Goal: Task Accomplishment & Management: Use online tool/utility

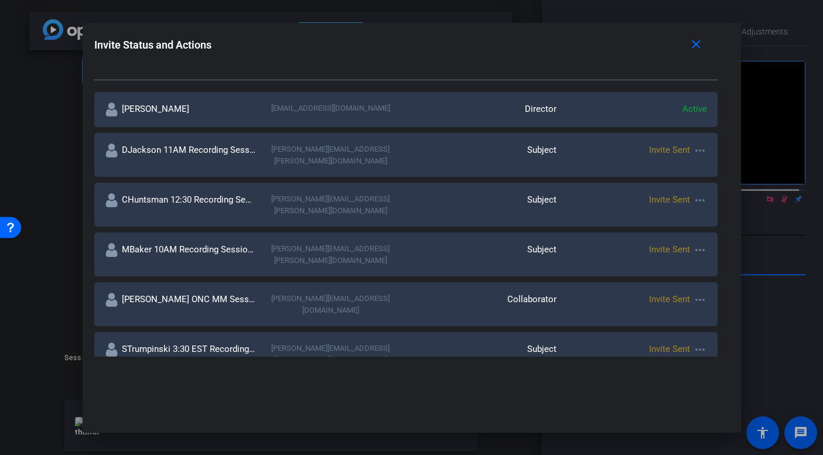
scroll to position [201, 0]
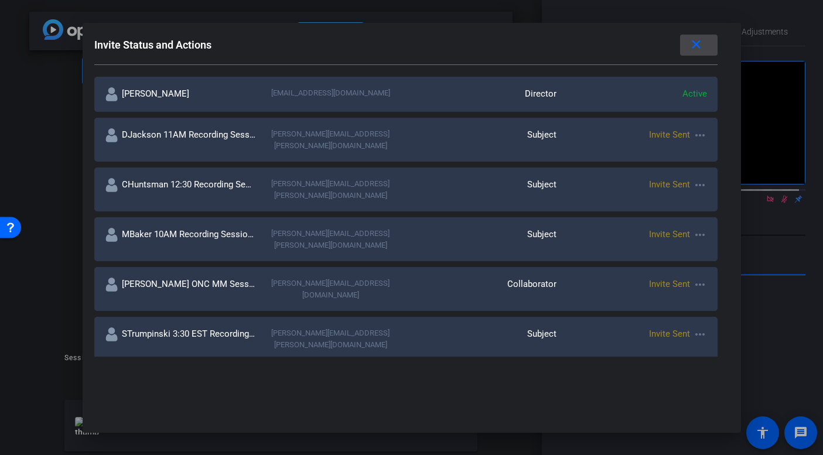
click at [689, 49] on mat-icon "close" at bounding box center [696, 44] width 15 height 15
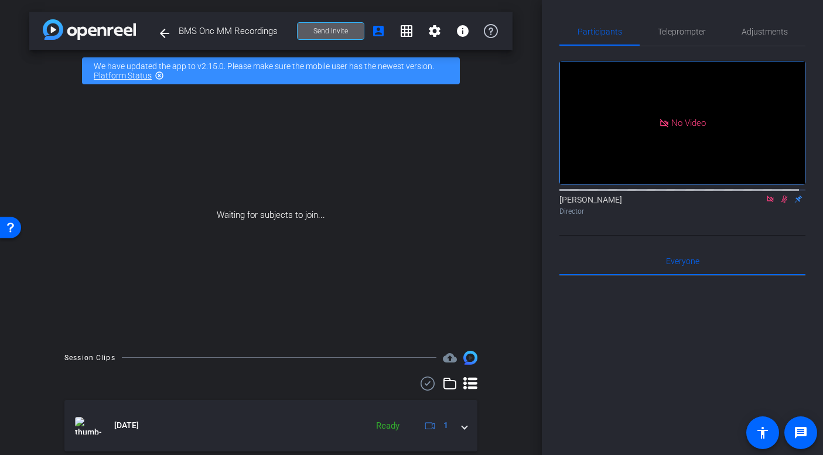
click at [780, 203] on icon at bounding box center [784, 199] width 9 height 8
click at [769, 204] on mat-icon at bounding box center [770, 199] width 14 height 11
click at [752, 203] on icon at bounding box center [756, 199] width 9 height 8
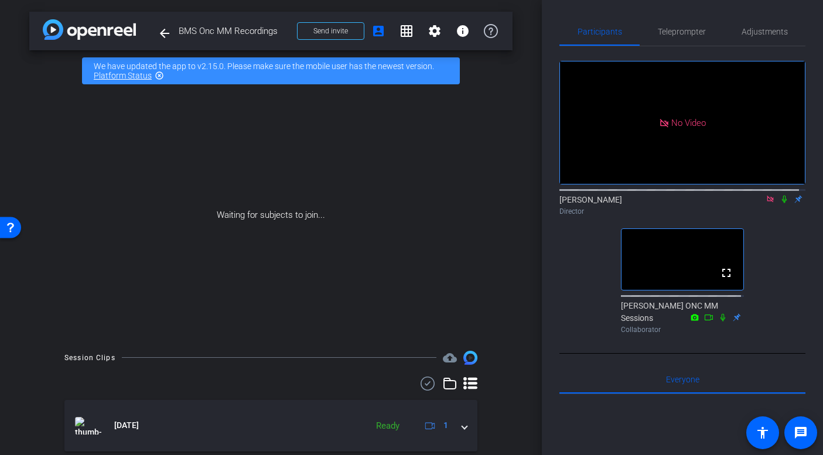
click at [767, 202] on icon at bounding box center [770, 199] width 6 height 6
click at [756, 33] on span "Adjustments" at bounding box center [765, 32] width 46 height 8
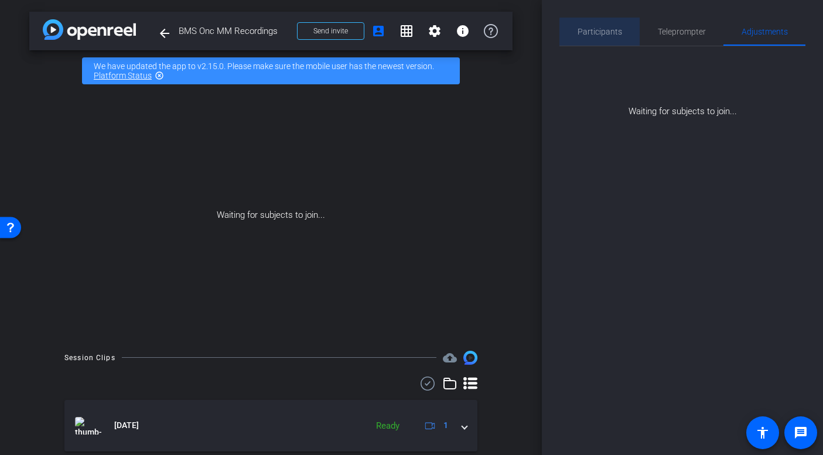
click at [613, 32] on span "Participants" at bounding box center [600, 32] width 45 height 8
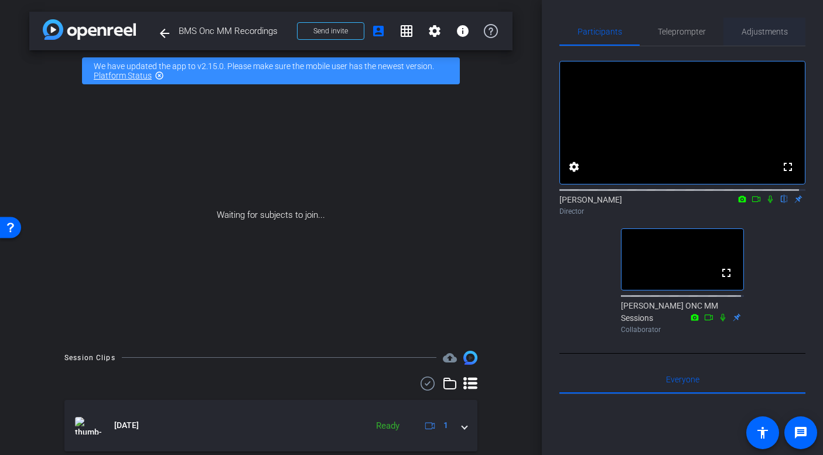
click at [755, 35] on span "Adjustments" at bounding box center [765, 32] width 46 height 8
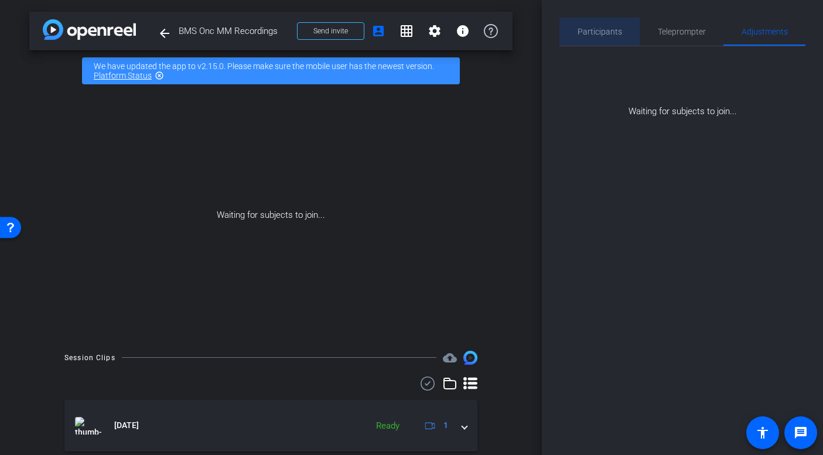
click at [600, 33] on span "Participants" at bounding box center [600, 32] width 45 height 8
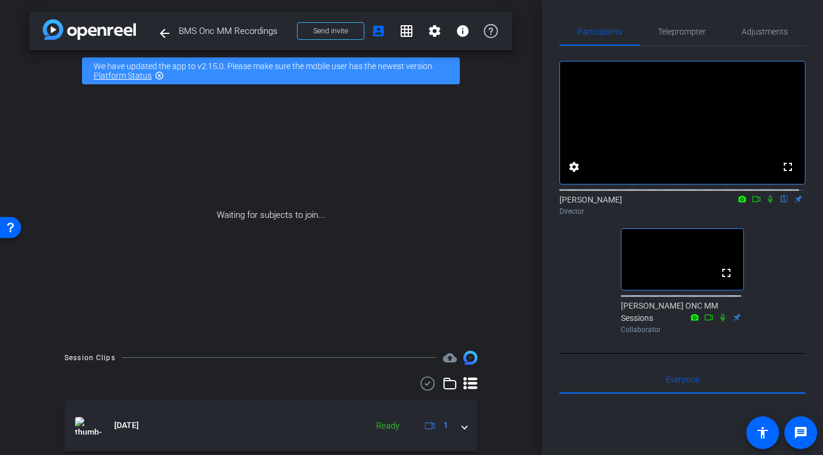
click at [718, 322] on icon at bounding box center [722, 317] width 9 height 8
click at [720, 321] on icon at bounding box center [723, 317] width 6 height 8
click at [718, 322] on icon at bounding box center [722, 317] width 9 height 8
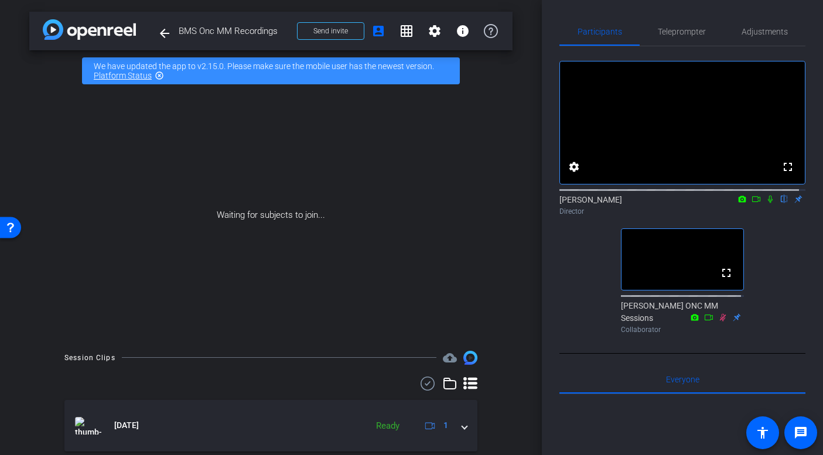
click at [720, 322] on icon at bounding box center [722, 317] width 9 height 8
click at [430, 32] on mat-icon "settings" at bounding box center [435, 31] width 14 height 14
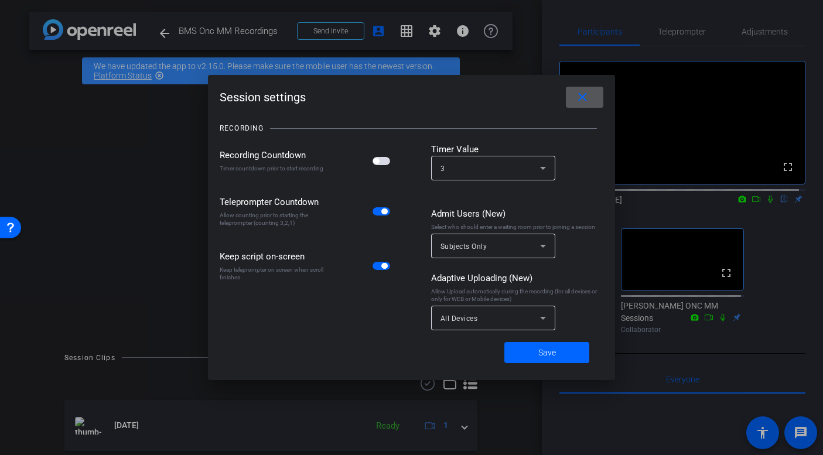
click at [478, 66] on div at bounding box center [411, 227] width 823 height 455
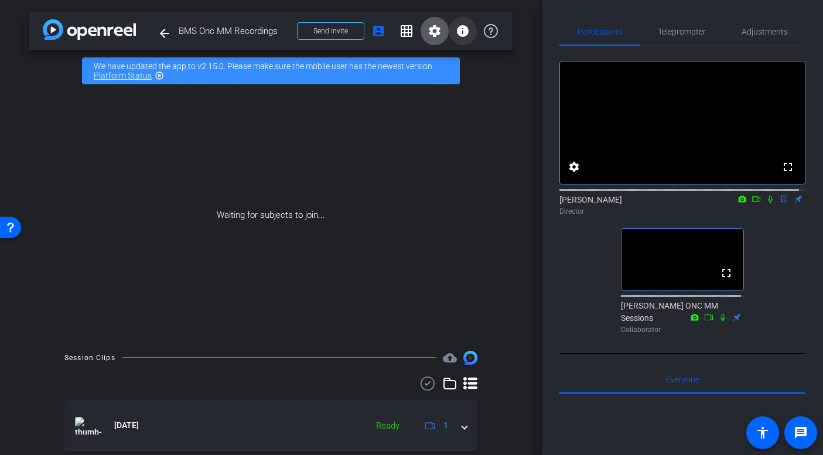
click at [456, 28] on mat-icon "info" at bounding box center [463, 31] width 14 height 14
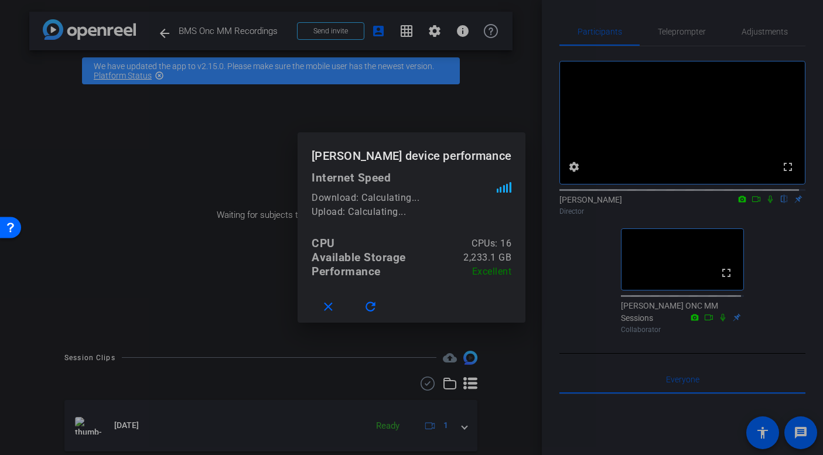
click at [468, 95] on div at bounding box center [411, 227] width 823 height 455
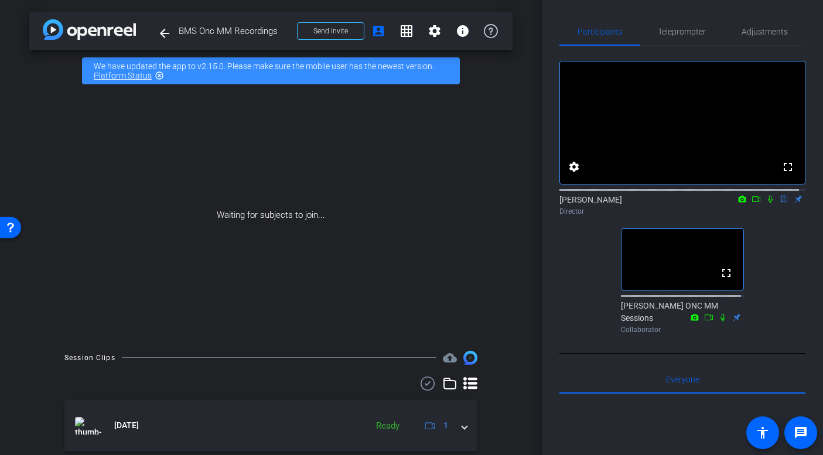
click at [720, 322] on icon at bounding box center [722, 317] width 9 height 8
click at [720, 321] on icon at bounding box center [723, 317] width 6 height 8
click at [718, 322] on icon at bounding box center [722, 317] width 9 height 8
click at [705, 320] on icon at bounding box center [709, 318] width 8 height 6
click at [718, 322] on icon at bounding box center [722, 317] width 9 height 8
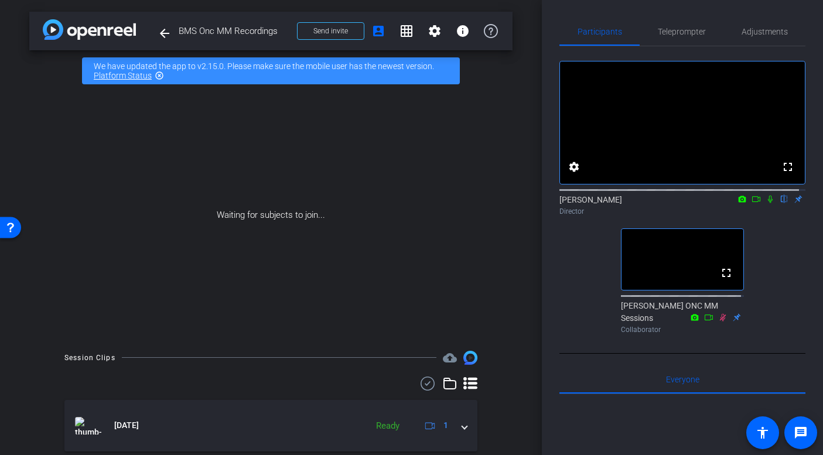
click at [719, 322] on icon at bounding box center [722, 317] width 9 height 8
click at [733, 321] on icon at bounding box center [737, 317] width 8 height 8
click at [720, 320] on icon at bounding box center [723, 317] width 6 height 8
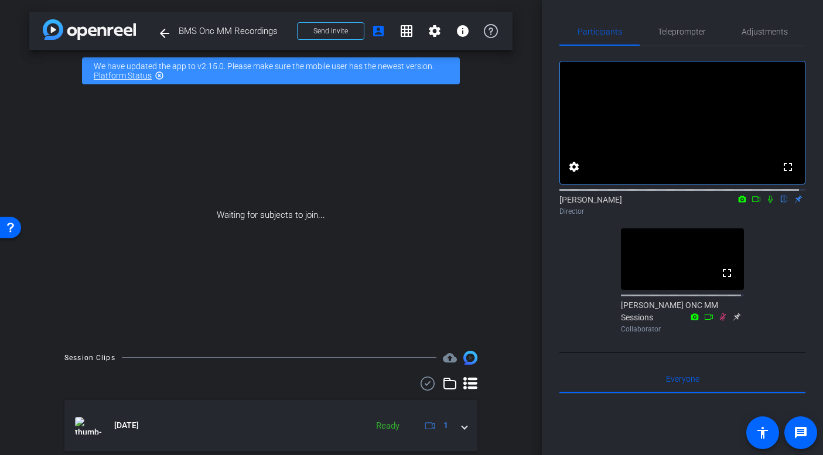
click at [720, 320] on icon at bounding box center [723, 317] width 6 height 8
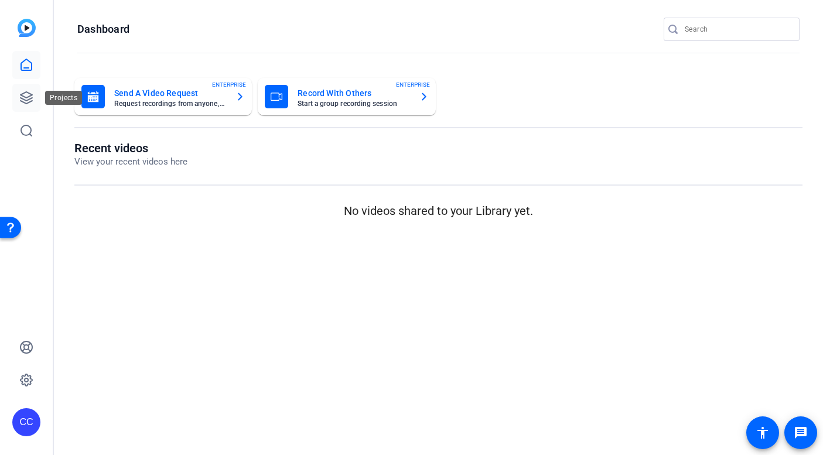
click at [28, 92] on icon at bounding box center [26, 98] width 14 height 14
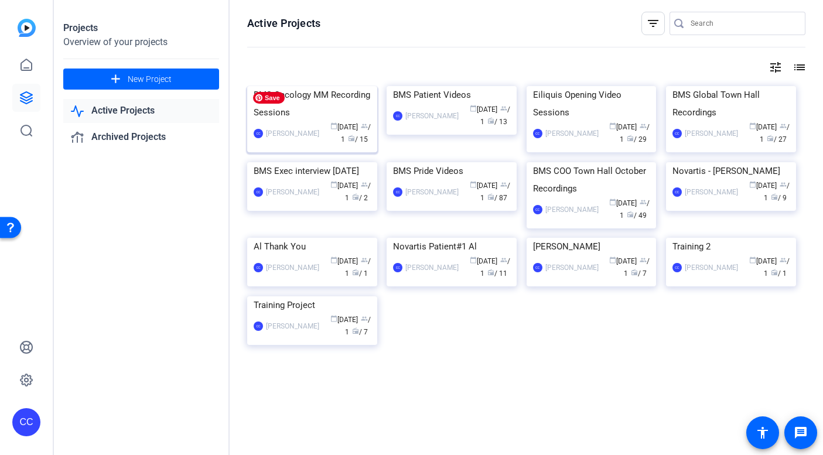
click at [287, 86] on img at bounding box center [312, 86] width 130 height 0
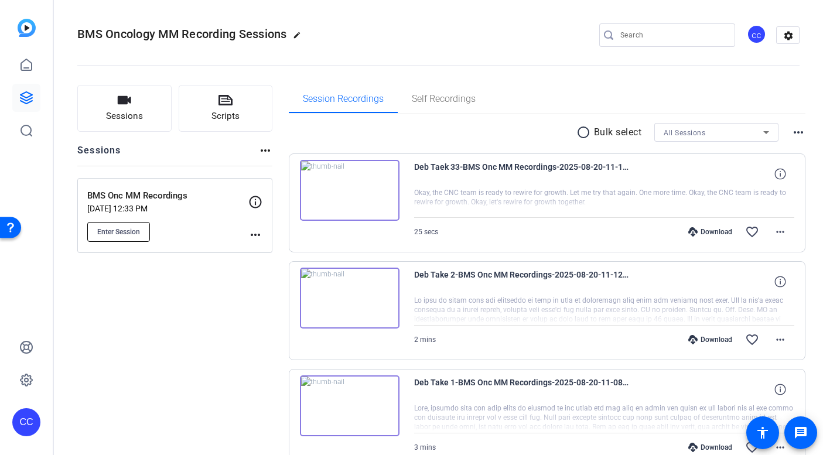
click at [132, 228] on span "Enter Session" at bounding box center [118, 231] width 43 height 9
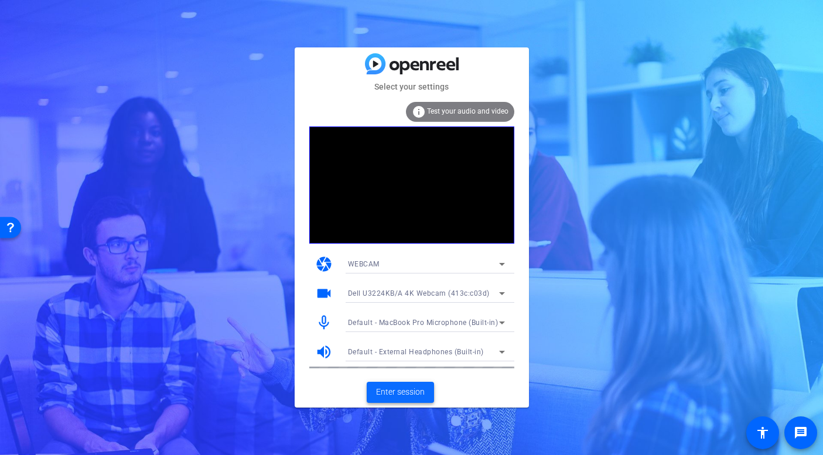
click at [402, 392] on span "Enter session" at bounding box center [400, 392] width 49 height 12
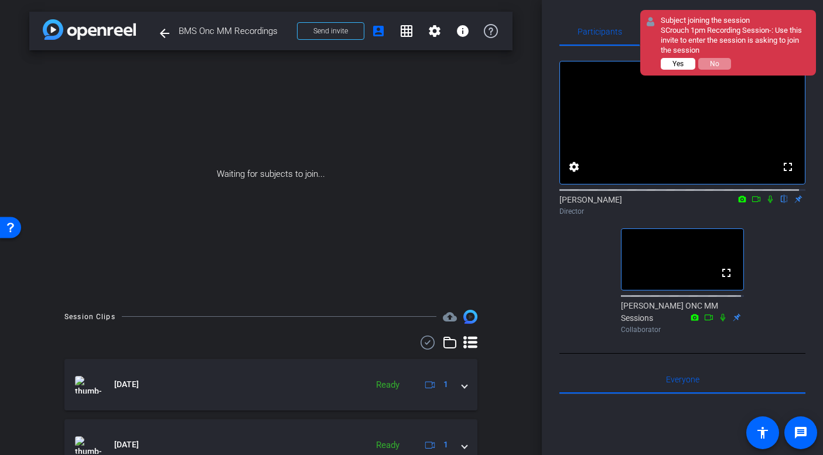
click at [686, 64] on button "Yes" at bounding box center [678, 64] width 35 height 12
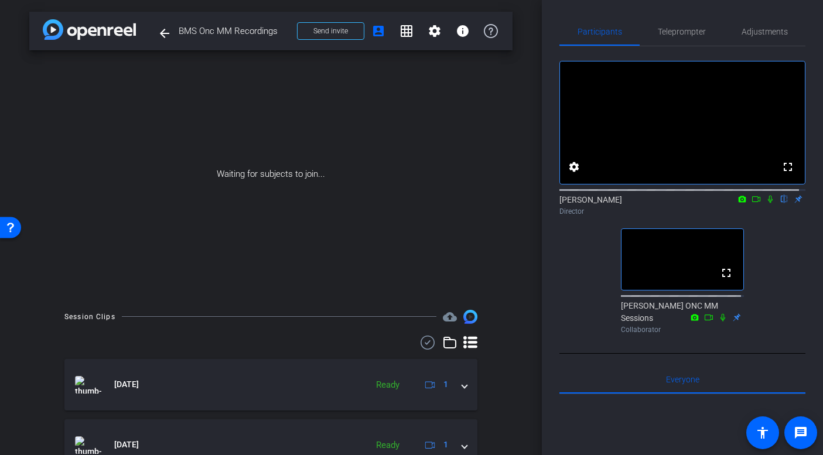
click at [752, 203] on icon at bounding box center [756, 199] width 9 height 8
click at [767, 202] on icon at bounding box center [770, 199] width 6 height 6
click at [752, 203] on icon at bounding box center [756, 199] width 9 height 8
click at [767, 202] on icon at bounding box center [770, 199] width 6 height 6
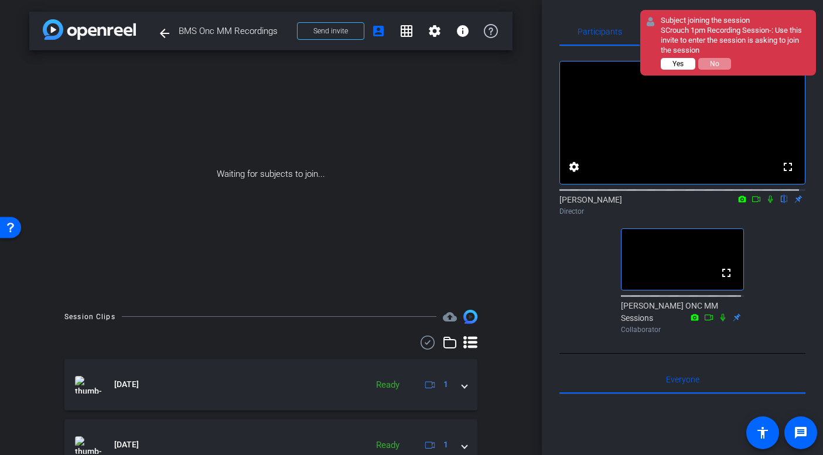
click at [683, 63] on span "Yes" at bounding box center [677, 64] width 11 height 8
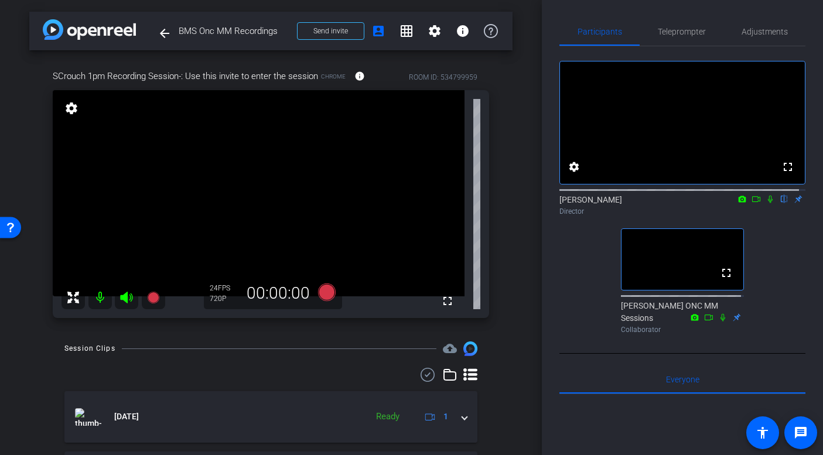
click at [127, 296] on icon at bounding box center [126, 298] width 12 height 12
click at [122, 298] on icon at bounding box center [126, 298] width 12 height 12
click at [667, 29] on span "Teleprompter" at bounding box center [682, 32] width 48 height 8
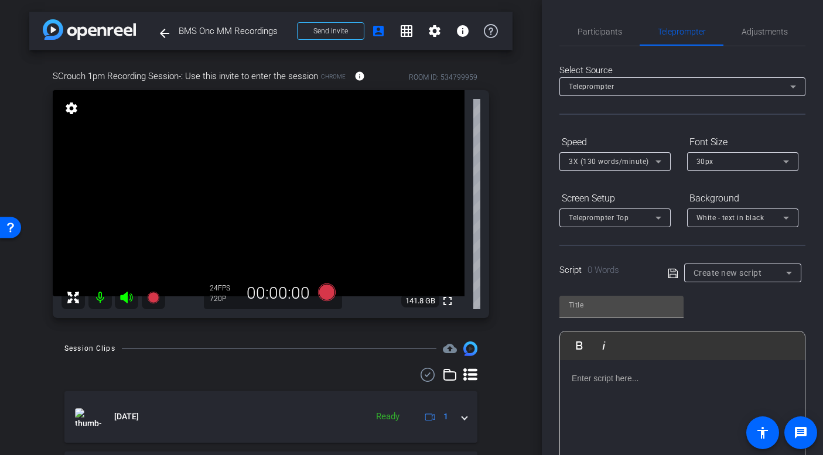
click at [404, 55] on div "SCrouch 1pm Recording Session-: Use this invite to enter the session Chrome inf…" at bounding box center [270, 189] width 483 height 279
click at [594, 32] on span "Participants" at bounding box center [600, 32] width 45 height 8
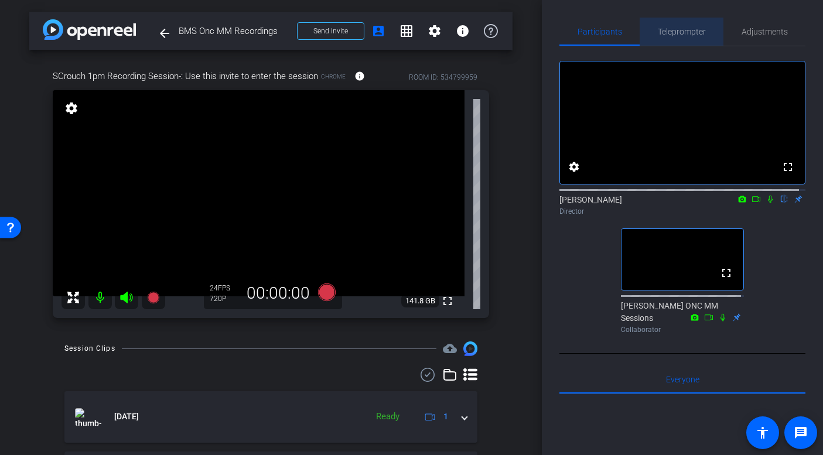
click at [682, 29] on span "Teleprompter" at bounding box center [682, 32] width 48 height 8
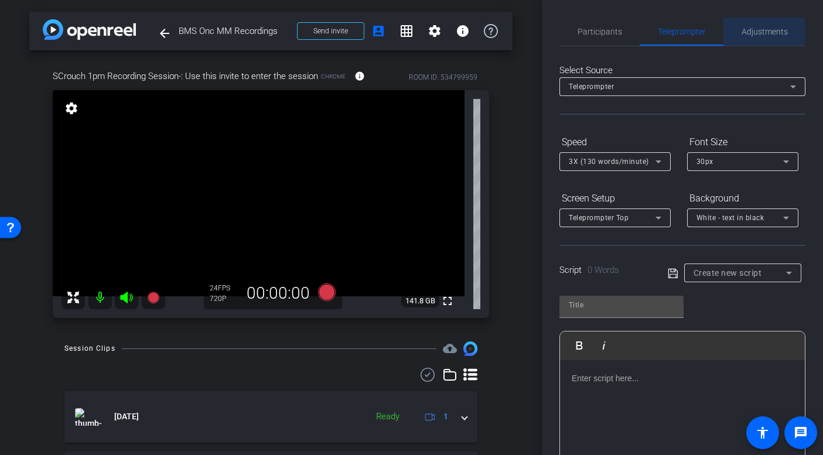
click at [753, 32] on span "Adjustments" at bounding box center [765, 32] width 46 height 8
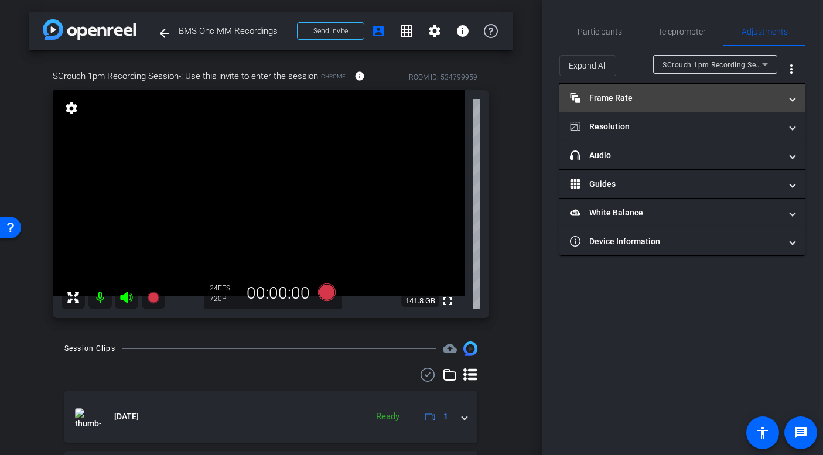
click at [792, 98] on span at bounding box center [792, 98] width 5 height 12
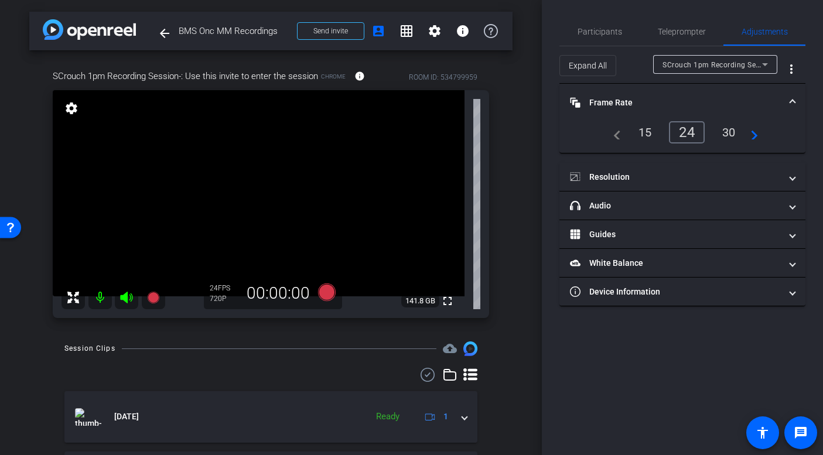
click at [732, 134] on div "30" at bounding box center [728, 132] width 31 height 20
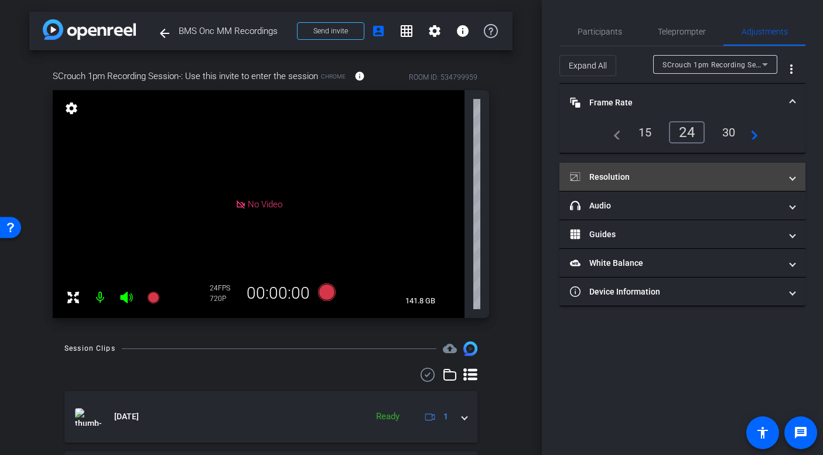
click at [790, 179] on span at bounding box center [792, 177] width 5 height 12
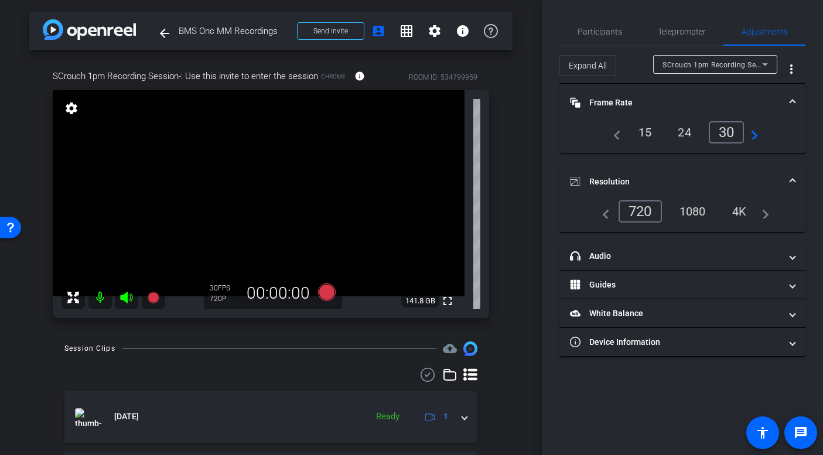
click at [694, 214] on div "1080" at bounding box center [693, 212] width 44 height 20
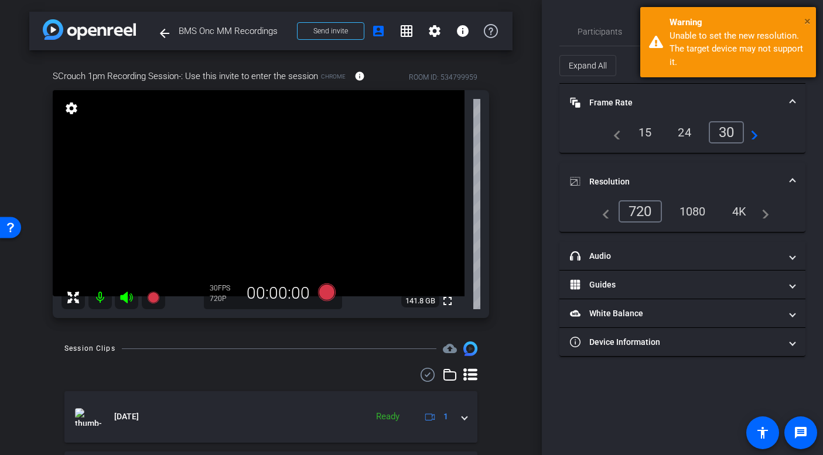
click at [808, 23] on span "×" at bounding box center [807, 21] width 6 height 14
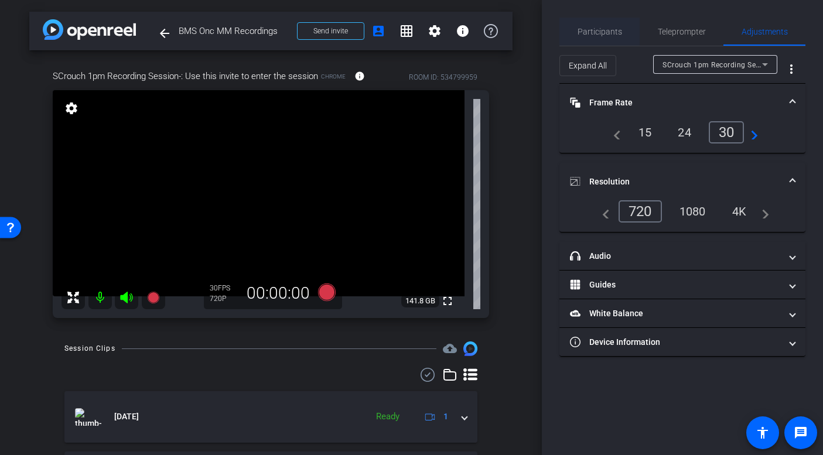
click at [609, 30] on span "Participants" at bounding box center [600, 32] width 45 height 8
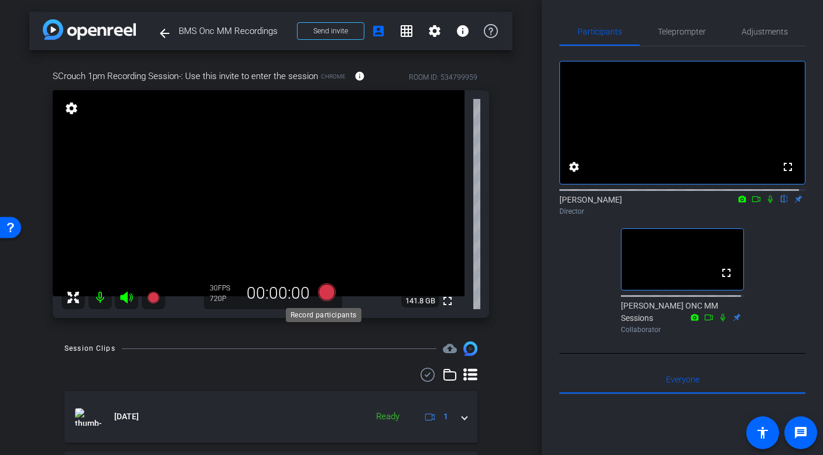
click at [323, 291] on icon at bounding box center [326, 293] width 18 height 18
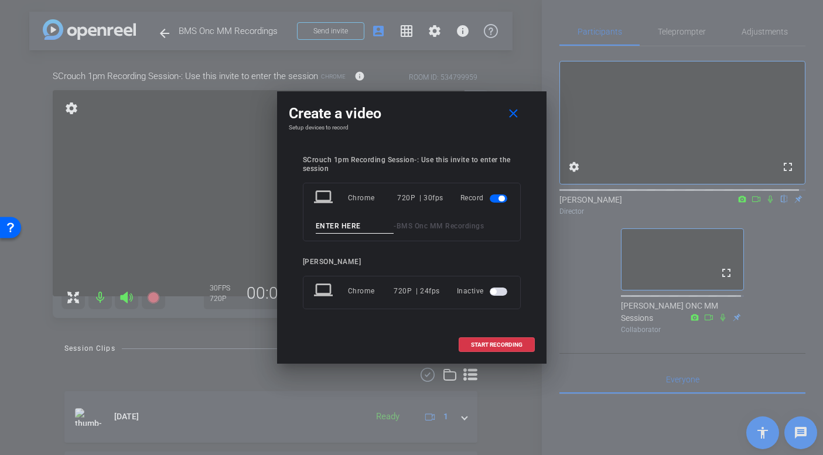
click at [340, 224] on input at bounding box center [355, 226] width 78 height 15
type input "Susanna test"
click at [494, 342] on span "START RECORDING" at bounding box center [497, 345] width 52 height 6
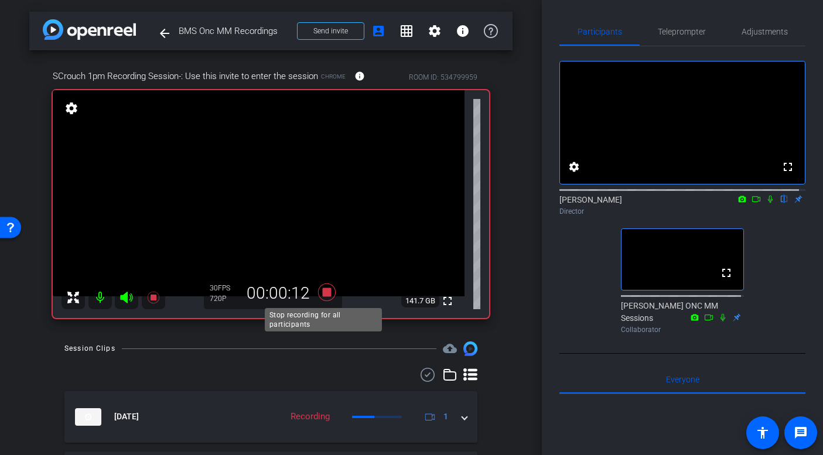
click at [323, 292] on icon at bounding box center [326, 293] width 18 height 18
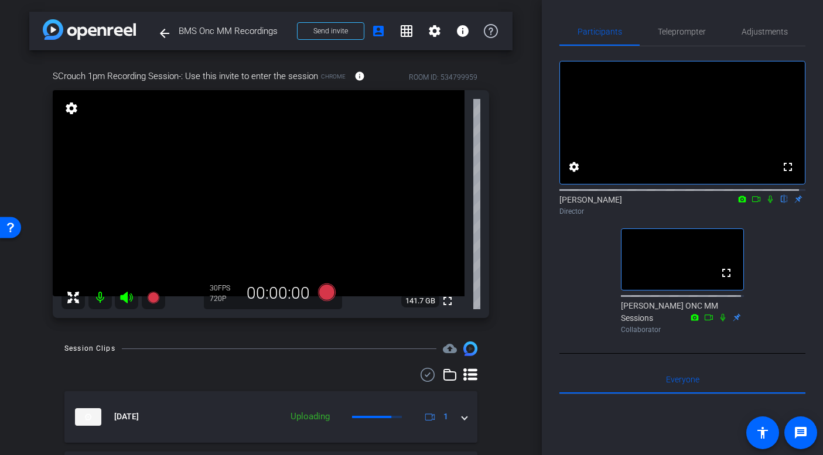
scroll to position [15, 0]
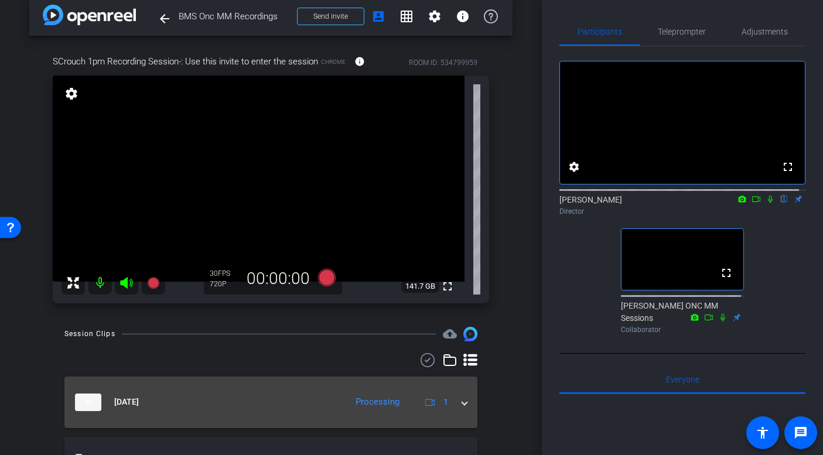
click at [449, 404] on div "[DATE] Processing 1" at bounding box center [268, 403] width 387 height 18
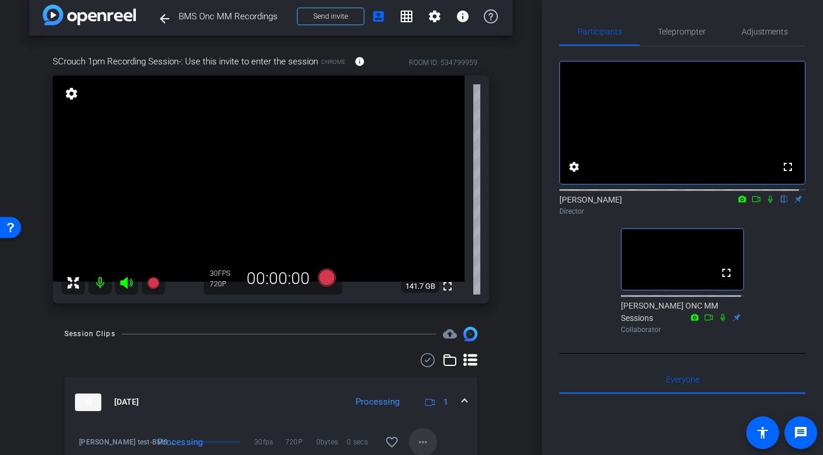
scroll to position [74, 0]
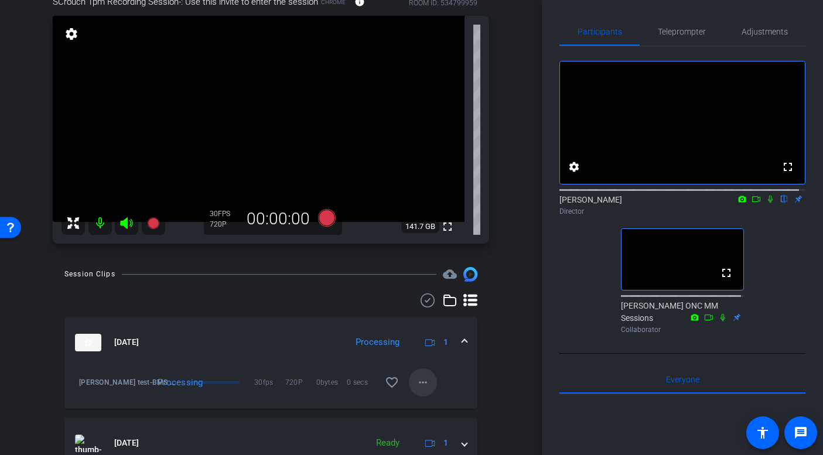
click at [418, 383] on mat-icon "more_horiz" at bounding box center [423, 382] width 14 height 14
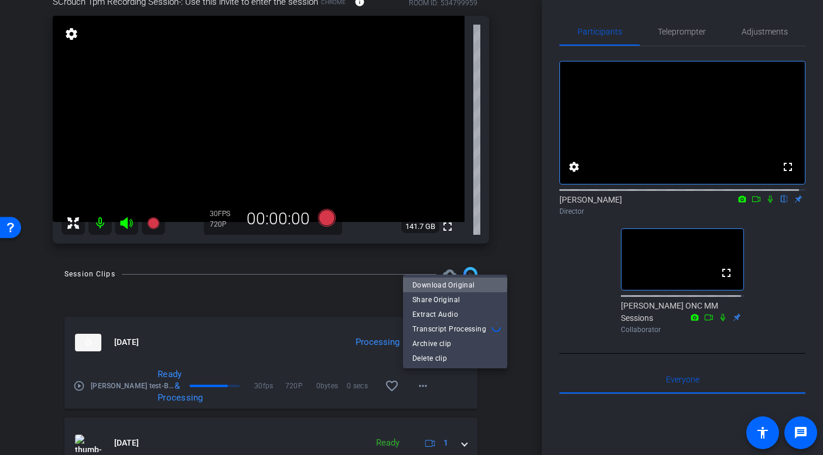
click at [442, 282] on span "Download Original" at bounding box center [455, 285] width 86 height 14
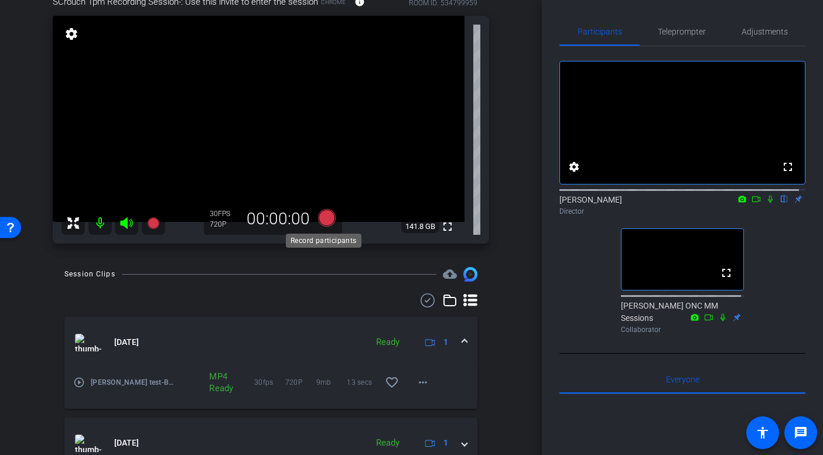
click at [326, 218] on icon at bounding box center [326, 218] width 18 height 18
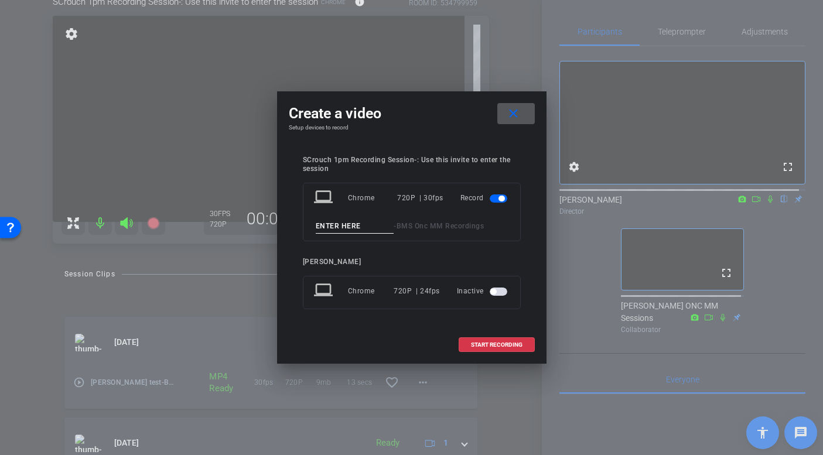
click at [342, 227] on input at bounding box center [355, 226] width 78 height 15
type input "[PERSON_NAME] take 1"
click at [515, 113] on mat-icon "close" at bounding box center [513, 114] width 15 height 15
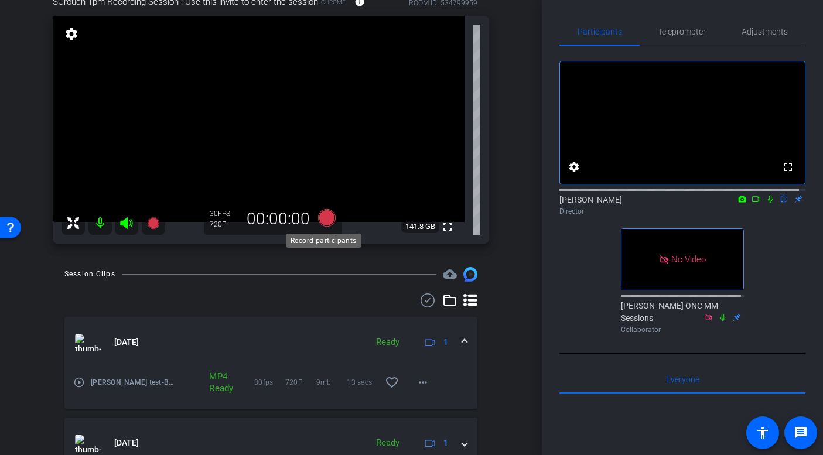
click at [326, 220] on icon at bounding box center [326, 218] width 18 height 18
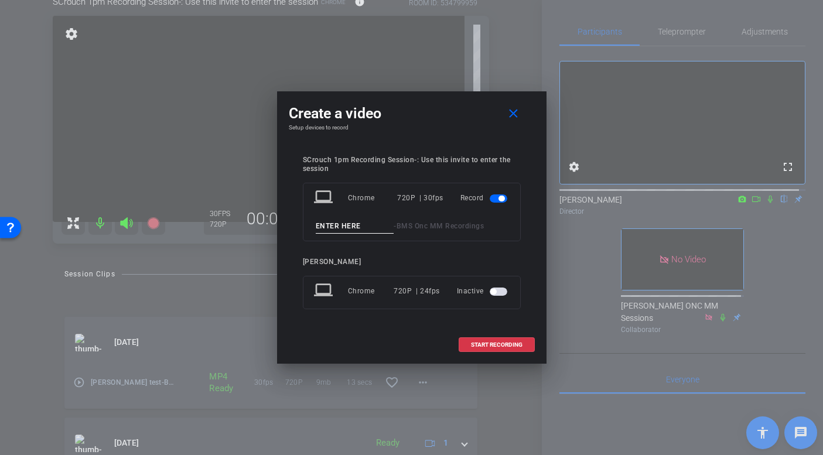
click at [352, 226] on input at bounding box center [355, 226] width 78 height 15
type input "[PERSON_NAME] take 1"
click at [497, 344] on span "START RECORDING" at bounding box center [497, 345] width 52 height 6
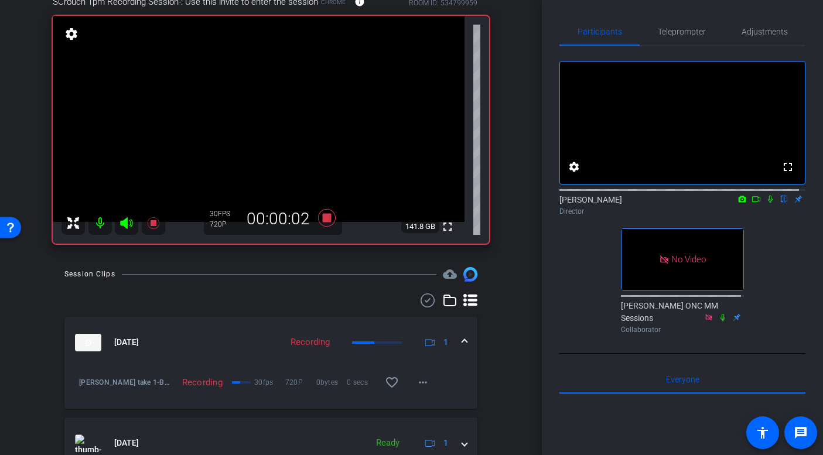
click at [752, 203] on icon at bounding box center [756, 199] width 9 height 8
click at [780, 203] on icon at bounding box center [784, 199] width 9 height 8
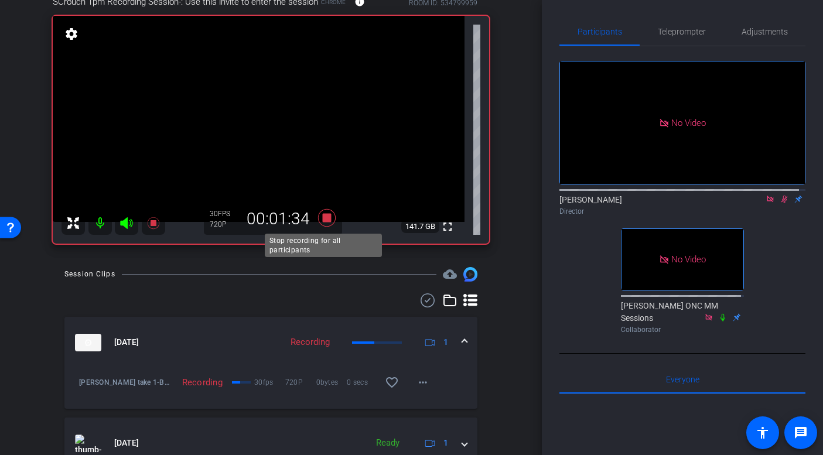
click at [325, 217] on icon at bounding box center [326, 218] width 18 height 18
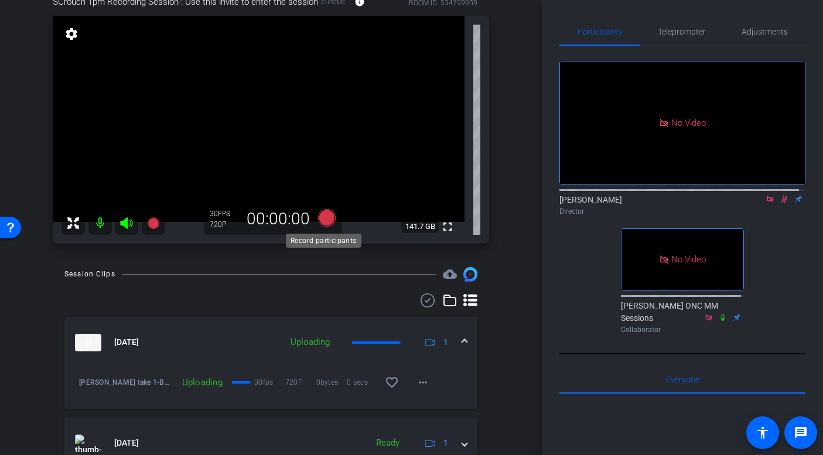
click at [324, 217] on icon at bounding box center [326, 218] width 18 height 18
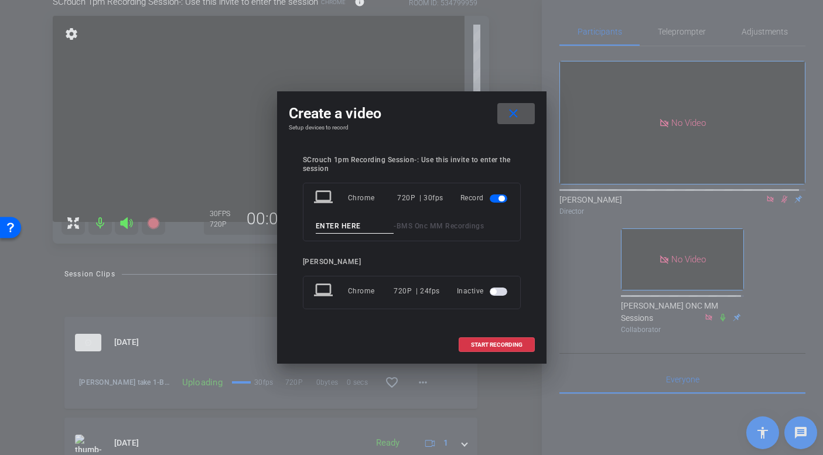
click at [330, 227] on input at bounding box center [355, 226] width 78 height 15
type input "Susanan tke 2"
click at [480, 344] on span "START RECORDING" at bounding box center [497, 345] width 52 height 6
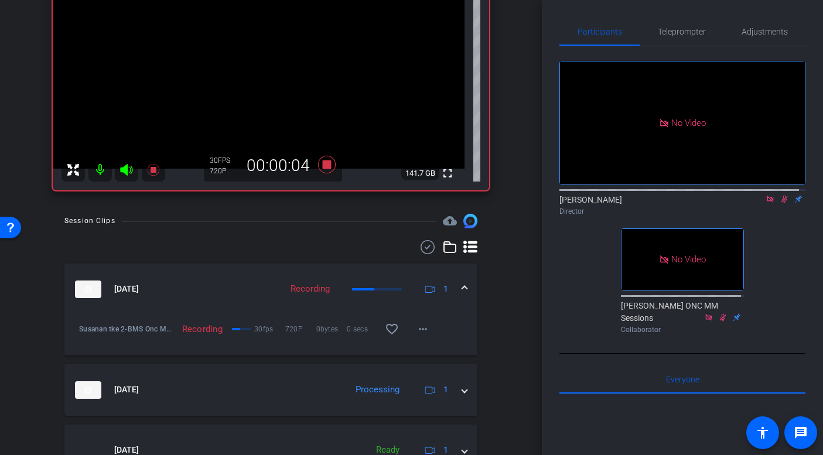
scroll to position [143, 0]
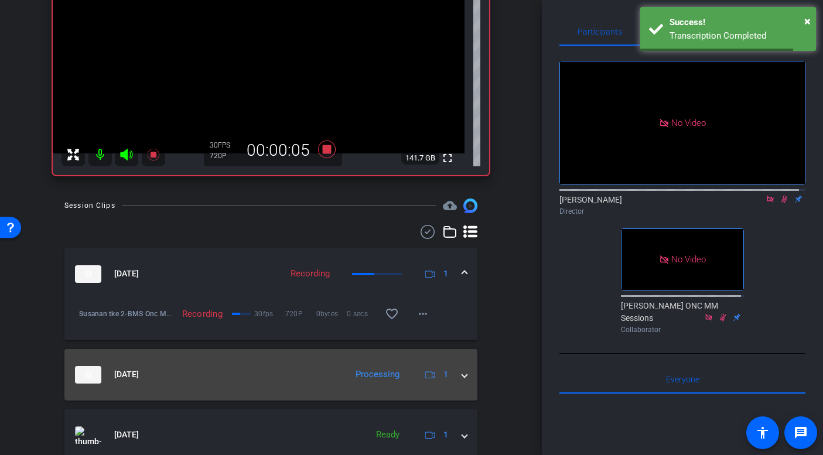
click at [461, 376] on mat-expansion-panel-header "[DATE] Processing 1" at bounding box center [270, 375] width 413 height 52
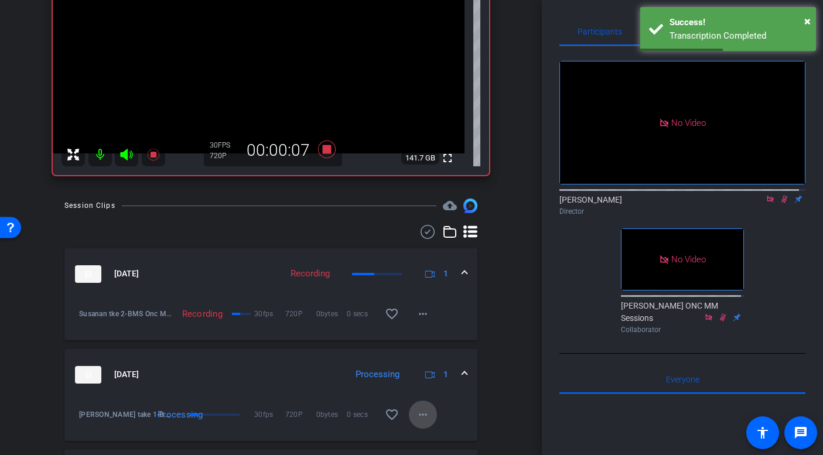
click at [416, 415] on mat-icon "more_horiz" at bounding box center [423, 415] width 14 height 14
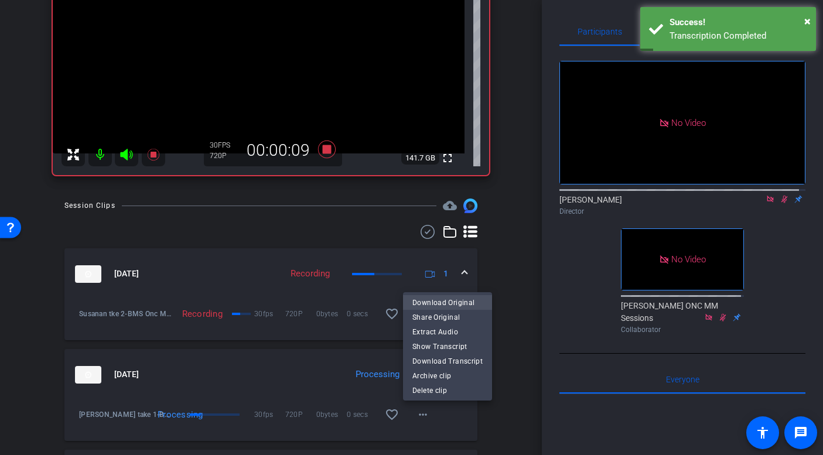
click at [449, 300] on span "Download Original" at bounding box center [447, 302] width 70 height 14
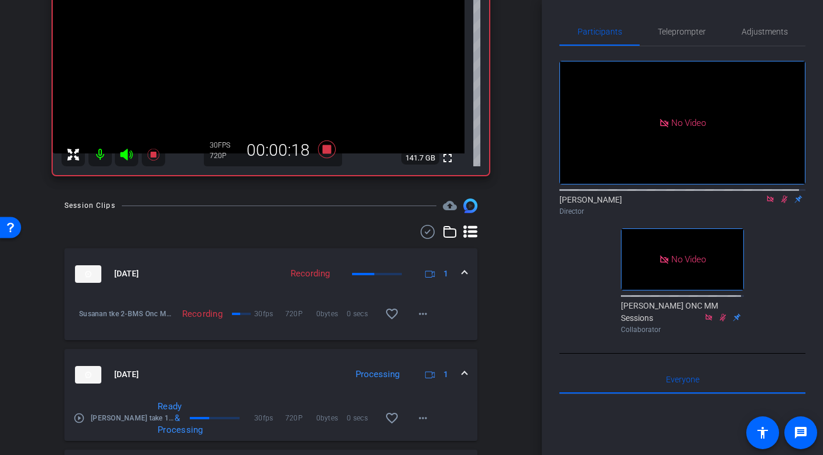
scroll to position [0, 0]
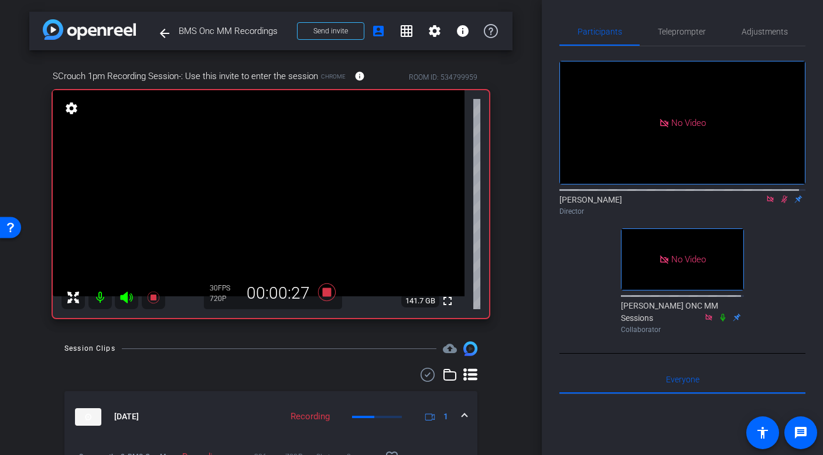
click at [780, 203] on icon at bounding box center [784, 199] width 9 height 8
click at [323, 291] on icon at bounding box center [326, 293] width 18 height 18
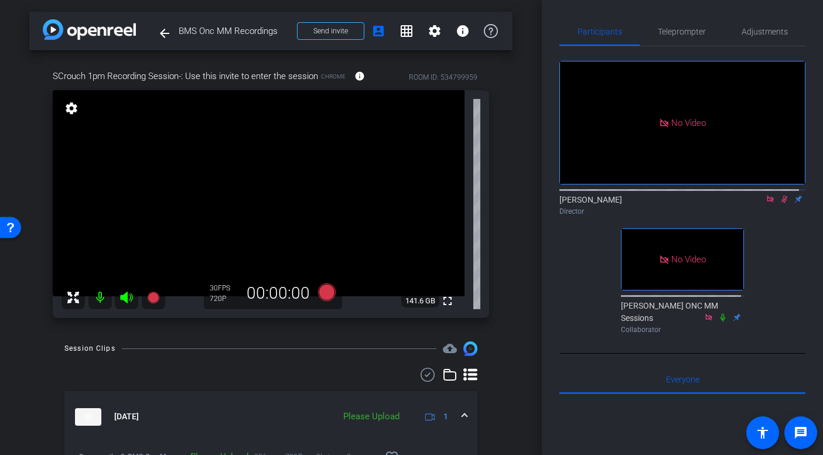
click at [781, 203] on icon at bounding box center [784, 200] width 6 height 8
click at [326, 291] on icon at bounding box center [326, 293] width 18 height 18
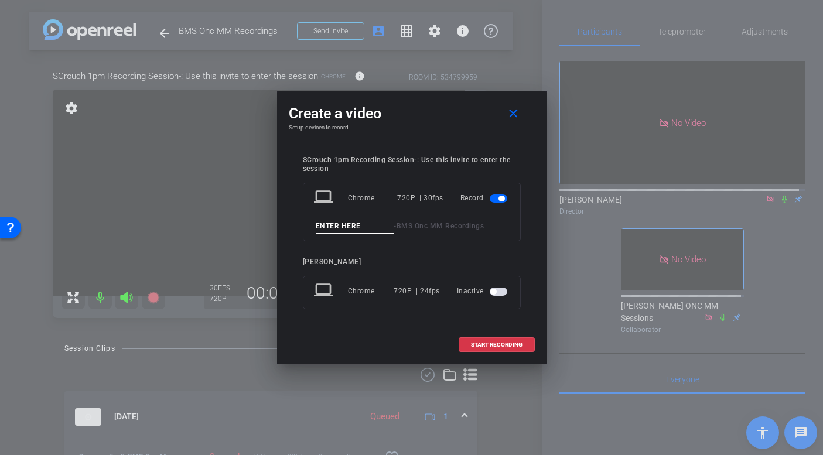
click at [350, 228] on input at bounding box center [355, 226] width 78 height 15
type input "S tak e2"
click at [517, 342] on span "START RECORDING" at bounding box center [497, 345] width 52 height 6
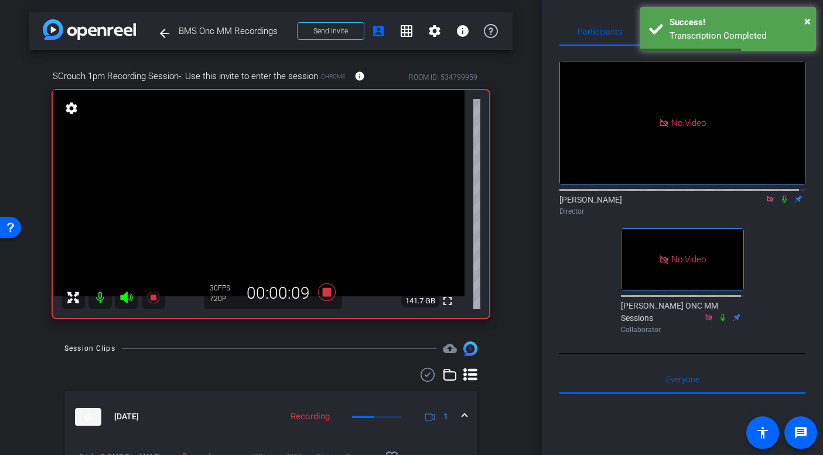
scroll to position [141, 0]
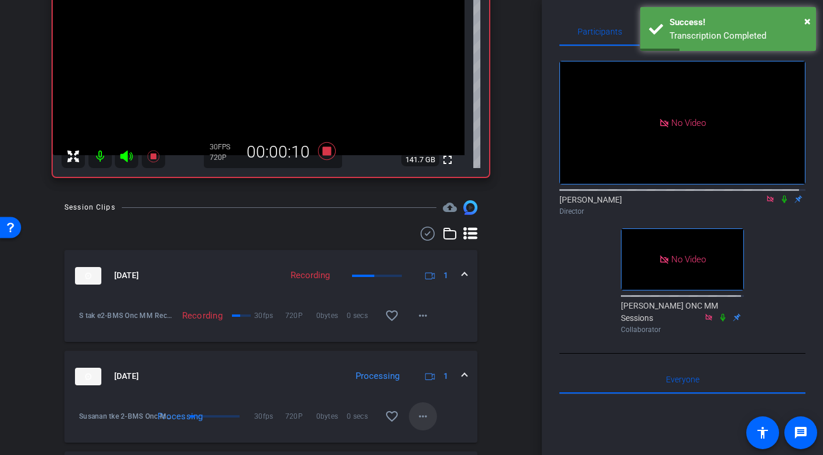
click at [416, 417] on mat-icon "more_horiz" at bounding box center [423, 416] width 14 height 14
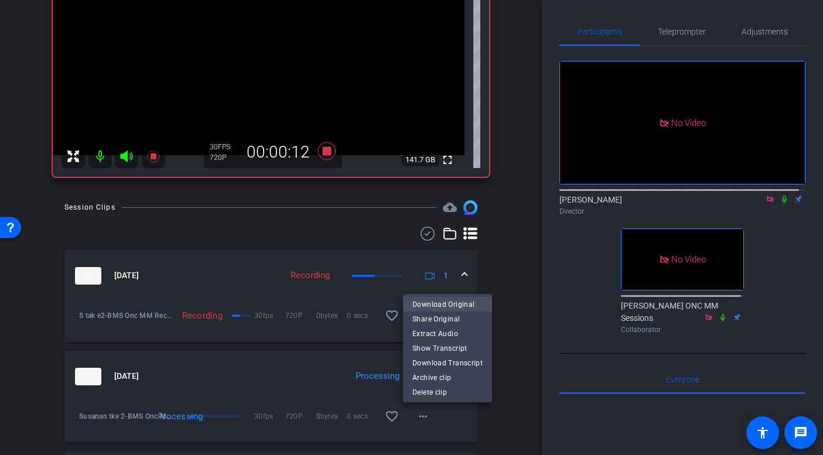
click at [432, 303] on span "Download Original" at bounding box center [447, 304] width 70 height 14
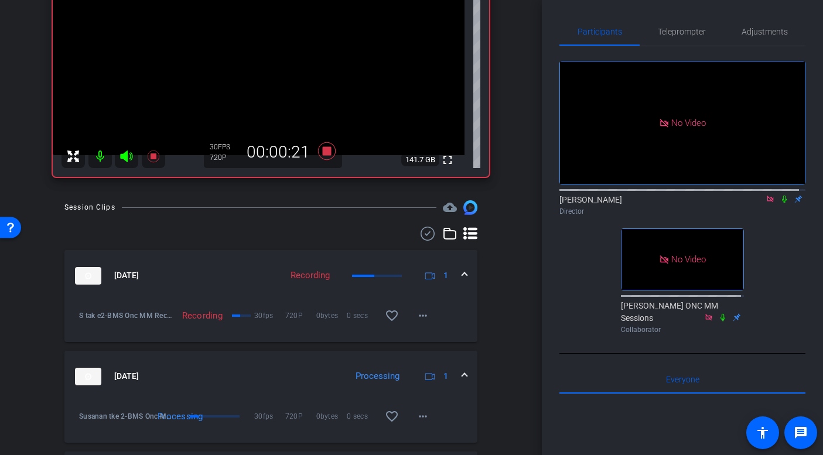
scroll to position [127, 0]
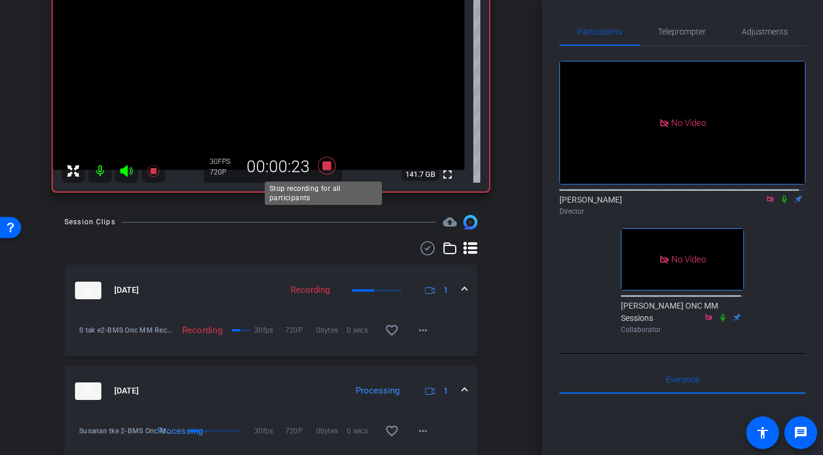
click at [326, 166] on icon at bounding box center [326, 166] width 18 height 18
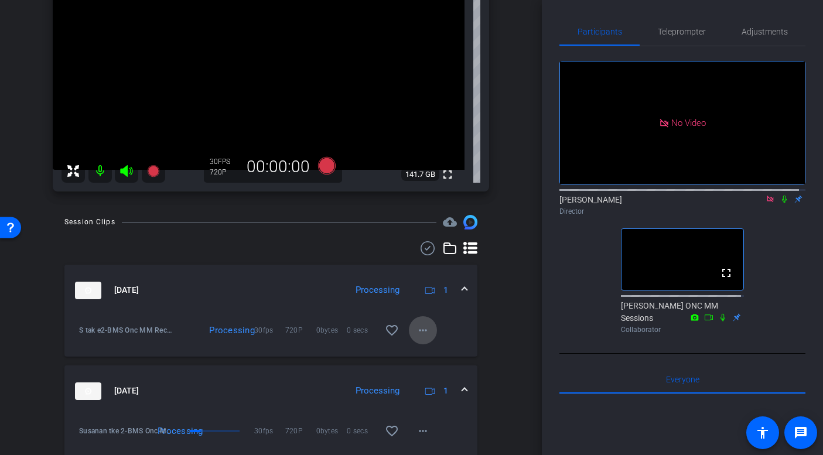
click at [419, 329] on mat-icon "more_horiz" at bounding box center [423, 330] width 14 height 14
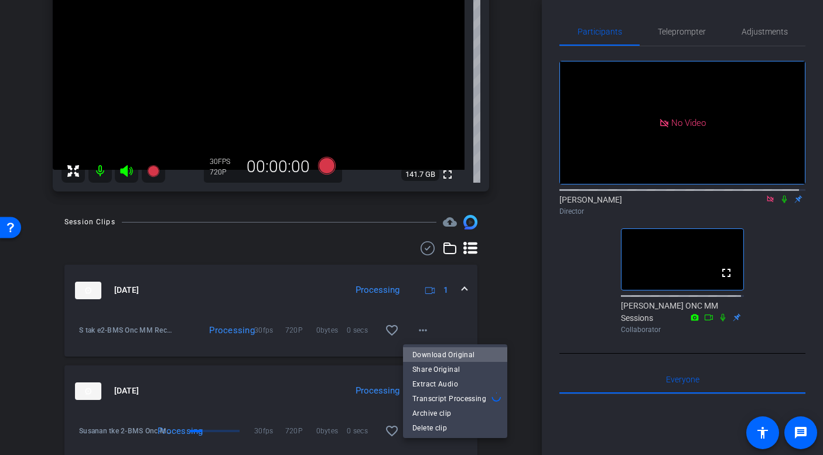
click at [460, 354] on span "Download Original" at bounding box center [455, 354] width 86 height 14
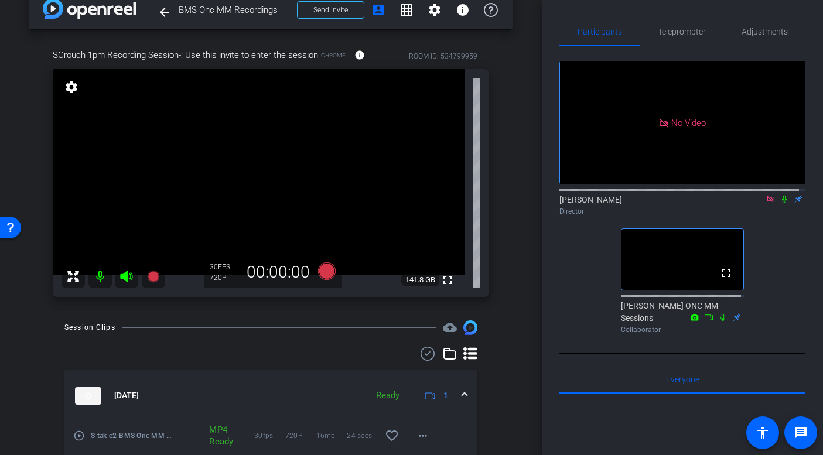
scroll to position [0, 0]
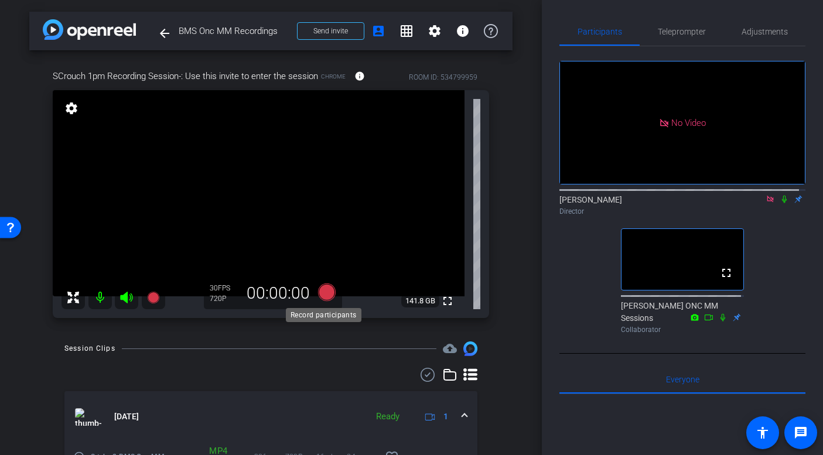
click at [323, 296] on icon at bounding box center [326, 293] width 18 height 18
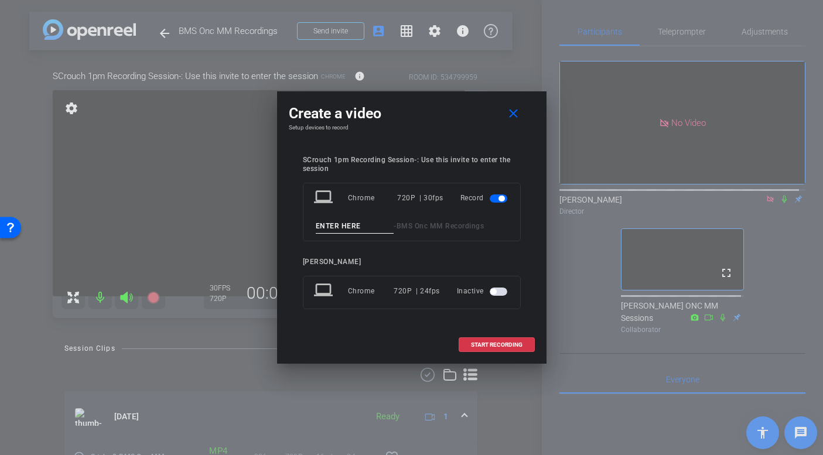
click at [326, 224] on input at bounding box center [355, 226] width 78 height 15
type input "[PERSON_NAME] take 4"
click at [513, 343] on span "START RECORDING" at bounding box center [497, 345] width 52 height 6
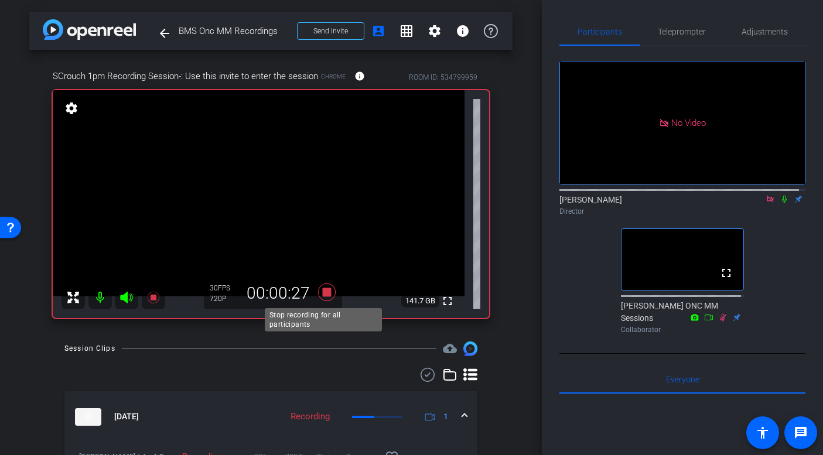
click at [324, 291] on icon at bounding box center [326, 293] width 18 height 18
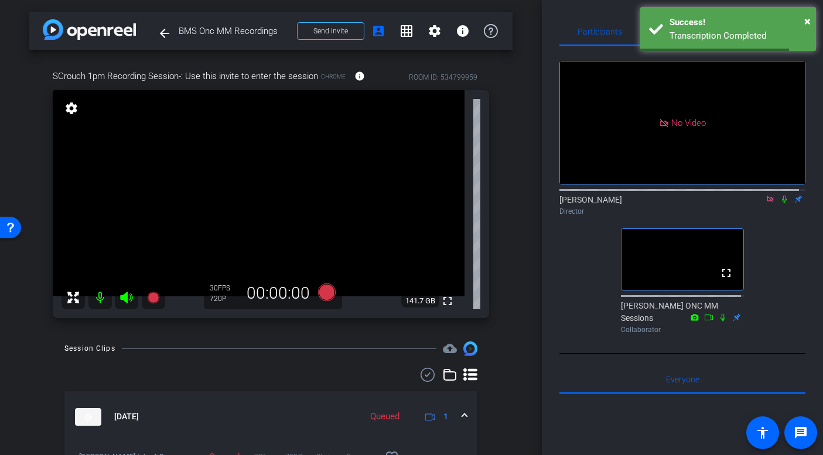
scroll to position [74, 0]
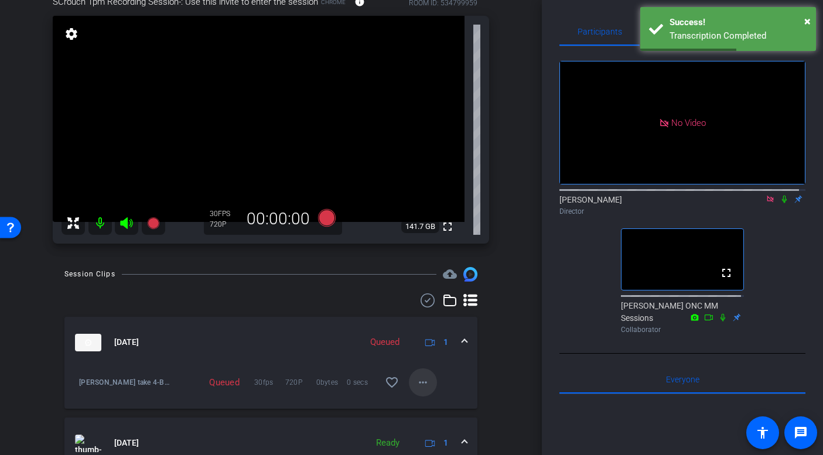
click at [416, 380] on mat-icon "more_horiz" at bounding box center [423, 382] width 14 height 14
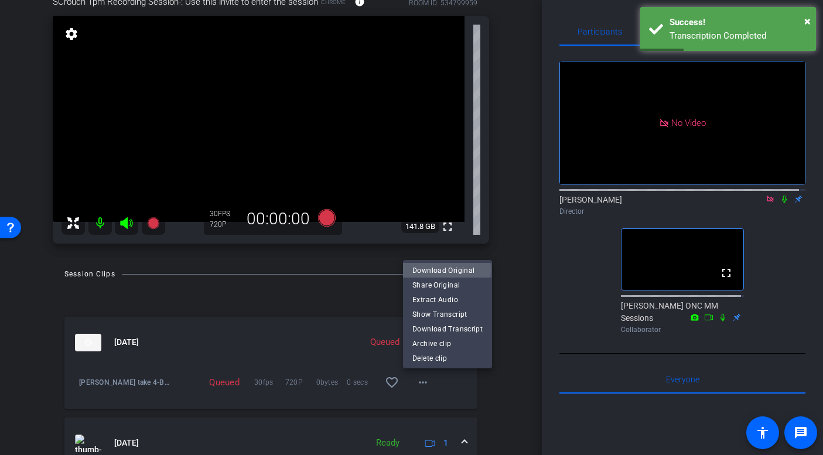
click at [439, 269] on span "Download Original" at bounding box center [447, 270] width 70 height 14
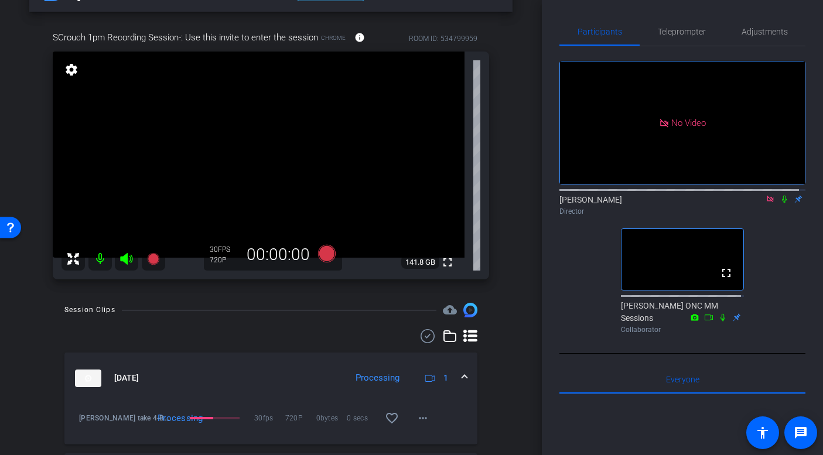
scroll to position [72, 0]
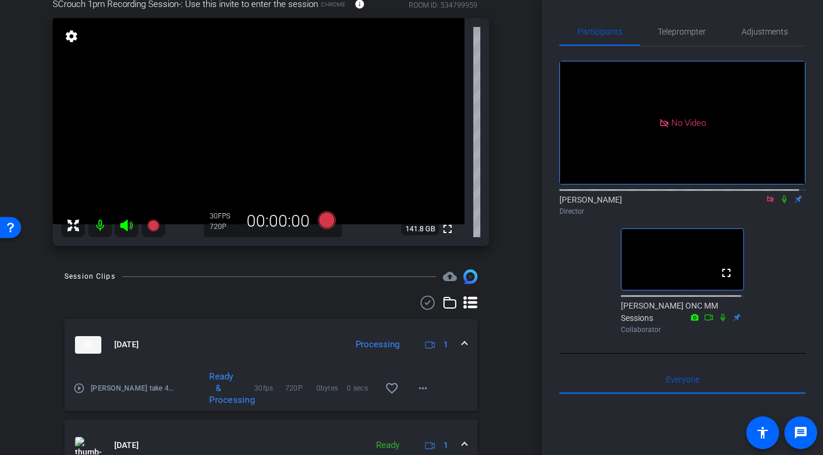
click at [510, 141] on div "arrow_back BMS Onc MM Recordings Back to project Send invite account_box grid_o…" at bounding box center [271, 155] width 542 height 455
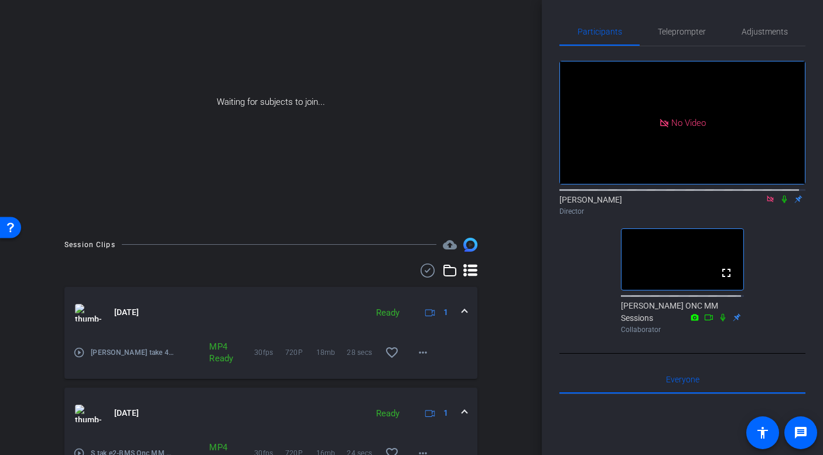
scroll to position [40, 0]
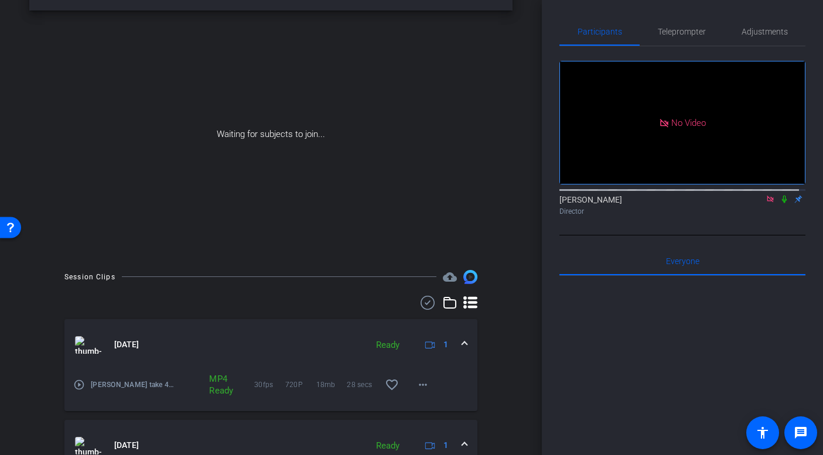
click at [780, 203] on icon at bounding box center [784, 199] width 9 height 8
click at [418, 383] on mat-icon "more_horiz" at bounding box center [423, 385] width 14 height 14
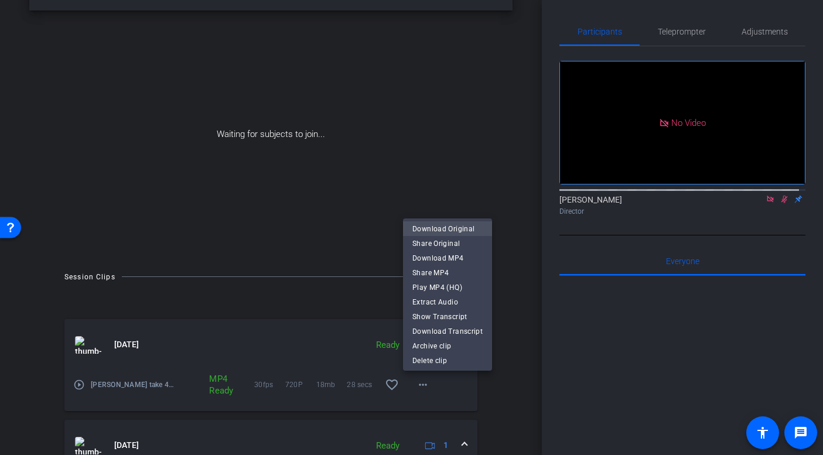
click at [456, 227] on span "Download Original" at bounding box center [447, 229] width 70 height 14
